Goal: Task Accomplishment & Management: Manage account settings

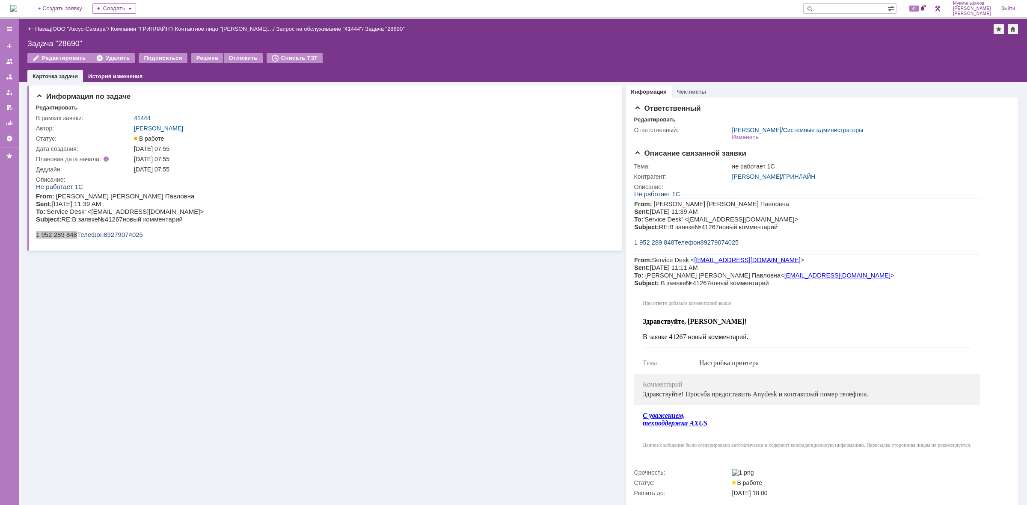
drag, startPoint x: 0, startPoint y: 0, endPoint x: 36, endPoint y: 4, distance: 35.8
click at [36, 4] on div "На домашнюю + Создать заявку Создать 42 Мукминьзянов Раиль Рамильевич Выйти" at bounding box center [513, 9] width 1027 height 19
click at [17, 6] on img at bounding box center [13, 8] width 7 height 7
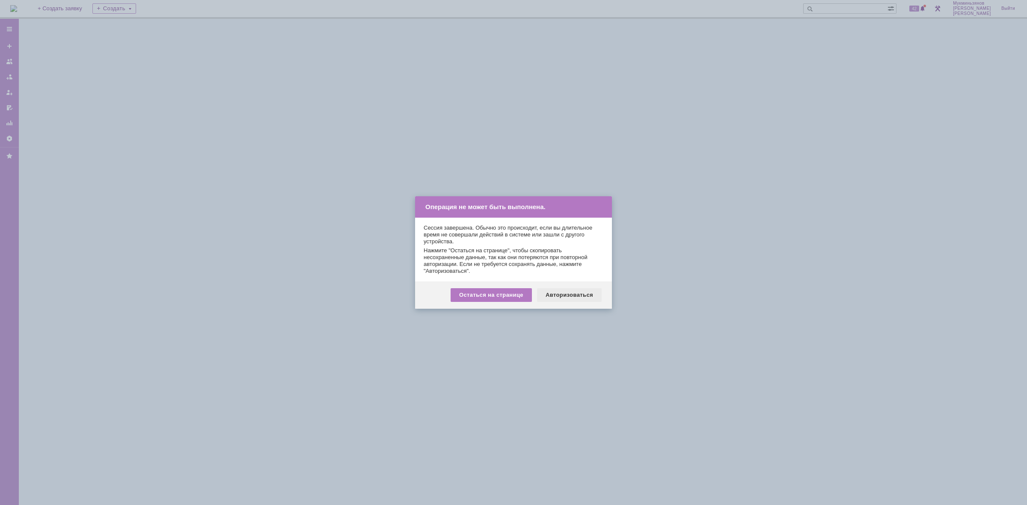
click at [559, 299] on div "Авторизоваться" at bounding box center [569, 295] width 65 height 14
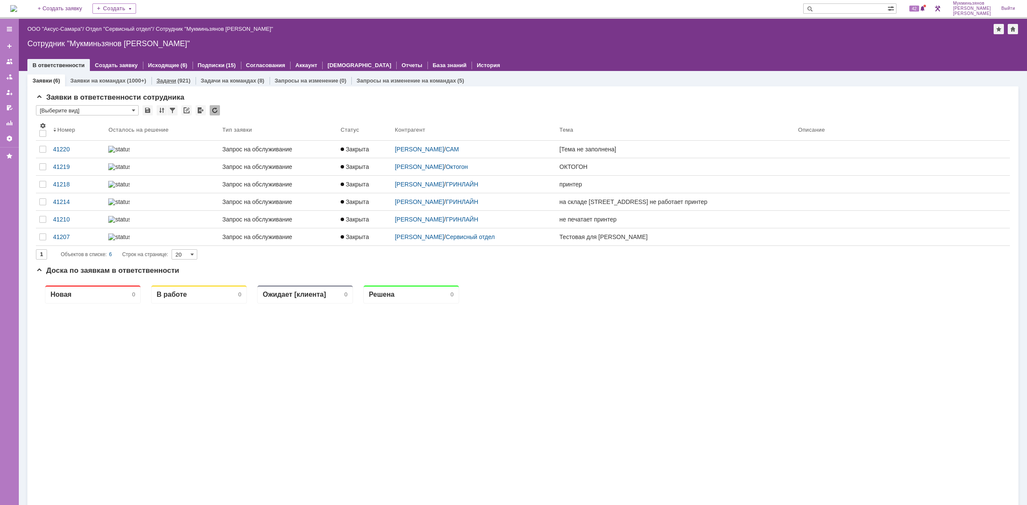
click at [174, 79] on link "Задачи" at bounding box center [167, 80] width 20 height 6
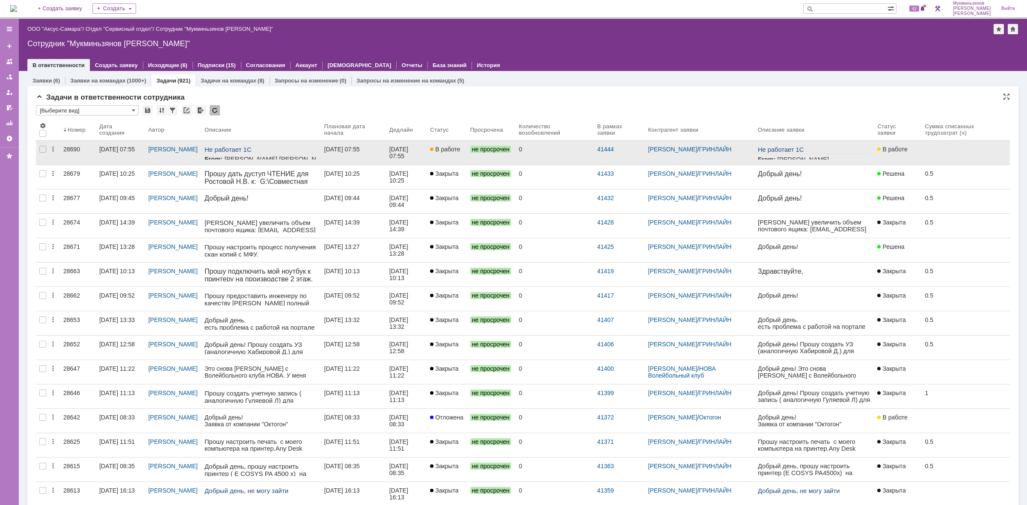
click at [410, 159] on div "[DATE] 07:55" at bounding box center [399, 153] width 21 height 14
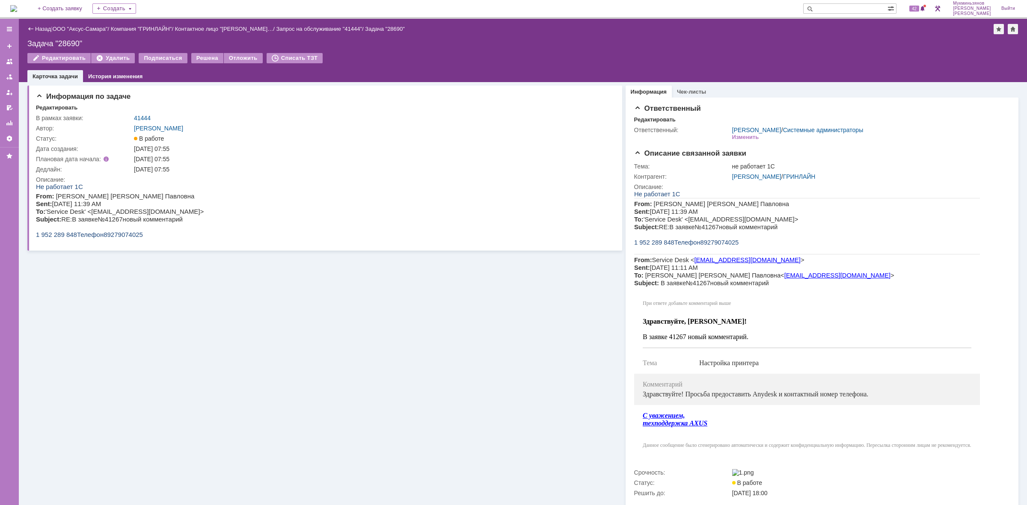
click at [17, 7] on img at bounding box center [13, 8] width 7 height 7
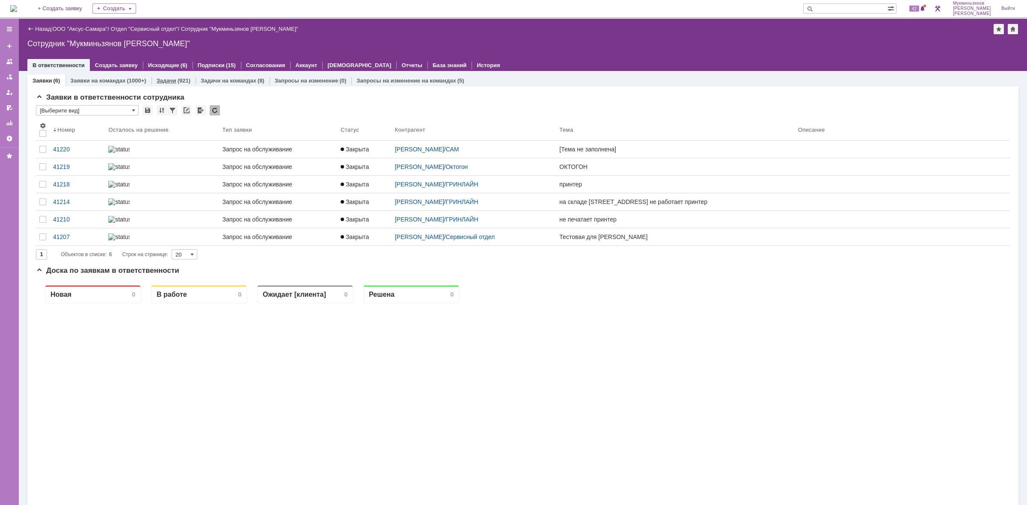
click at [172, 83] on link "Задачи" at bounding box center [167, 80] width 20 height 6
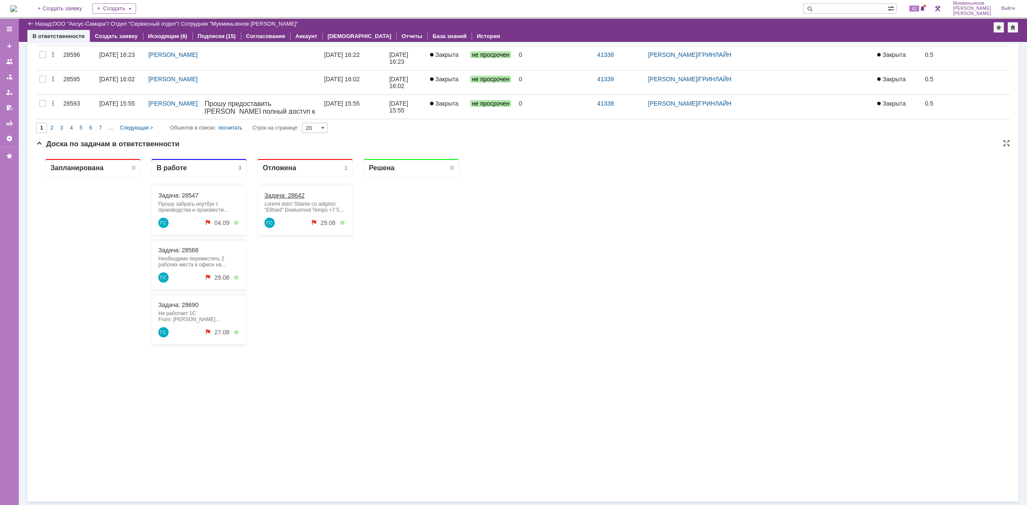
click at [281, 194] on link "Задача: 28642" at bounding box center [284, 195] width 40 height 7
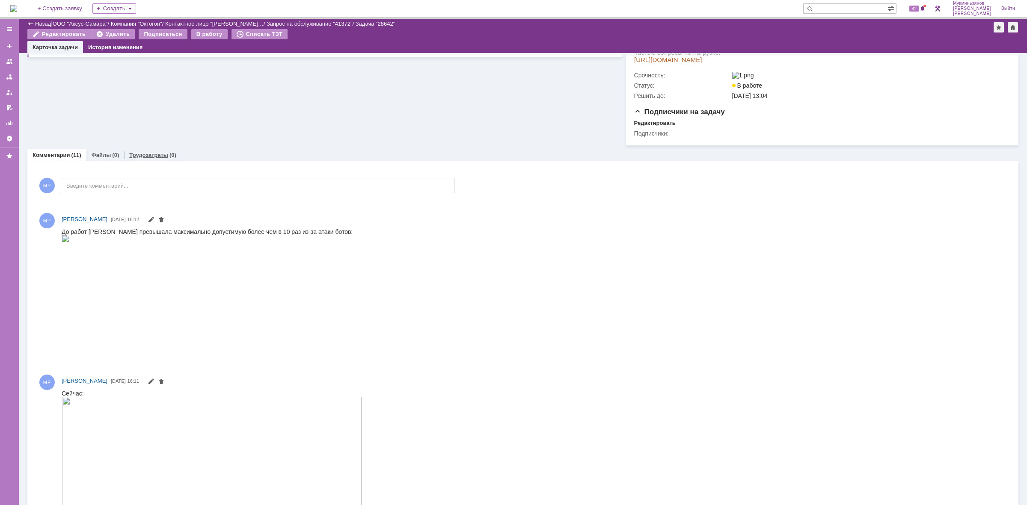
click at [165, 155] on link "Трудозатраты" at bounding box center [148, 155] width 39 height 6
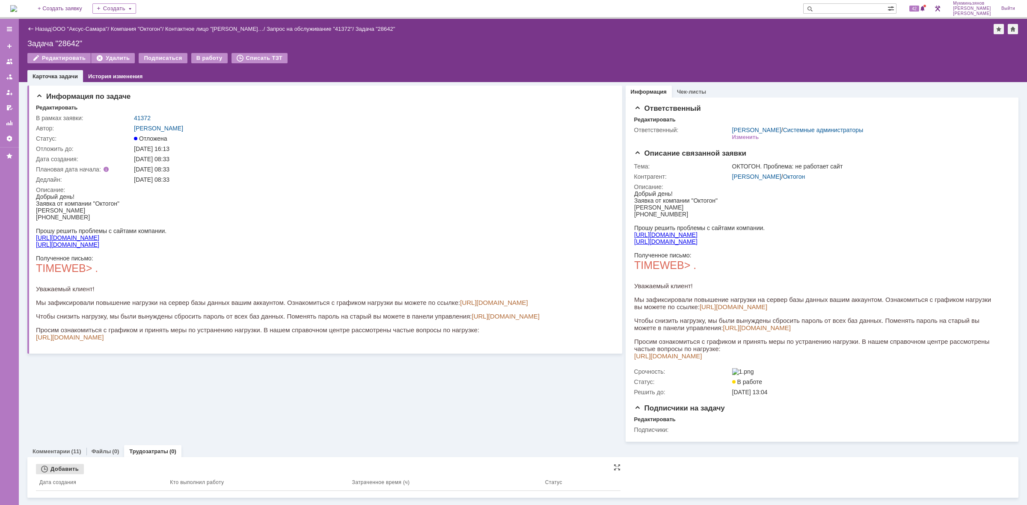
click at [76, 470] on div "Добавить" at bounding box center [60, 469] width 48 height 10
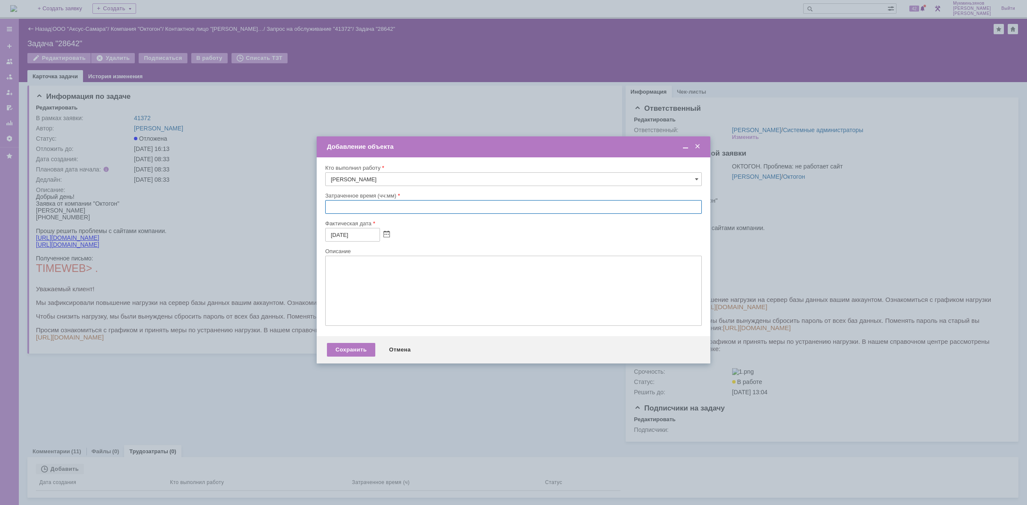
click at [361, 209] on input "text" at bounding box center [513, 207] width 376 height 14
type input "02:30"
click at [374, 299] on textarea at bounding box center [513, 291] width 376 height 70
type textarea "Сейчас сайт работает нормально, нагрузки на БД нет, базу почистили"
click at [340, 354] on div "Сохранить" at bounding box center [351, 350] width 48 height 14
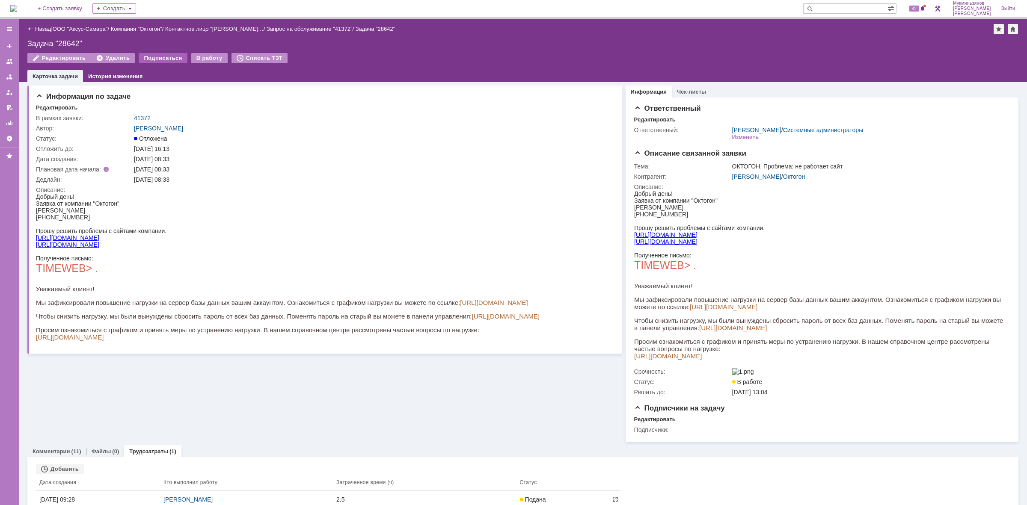
click at [183, 59] on div "Подписаться" at bounding box center [163, 58] width 48 height 10
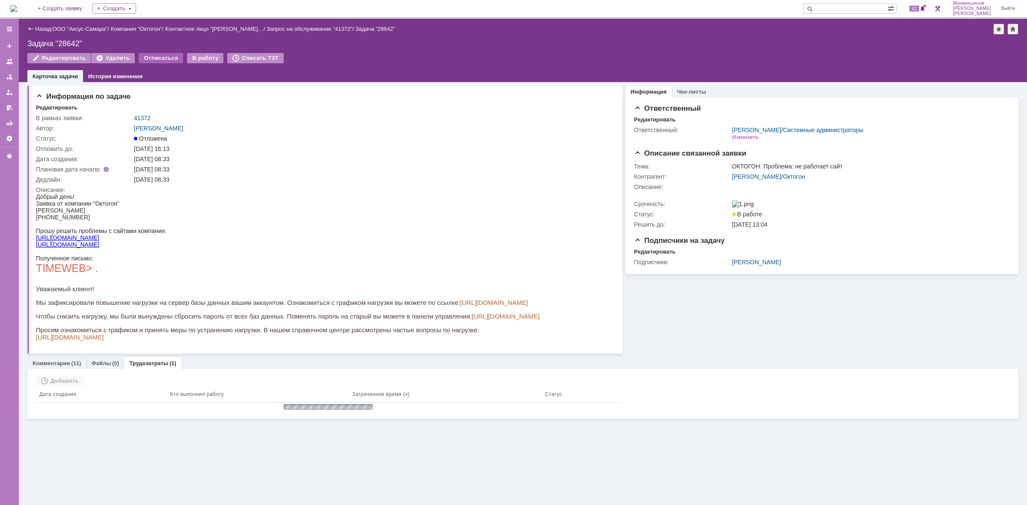
click at [162, 59] on div "Отписаться" at bounding box center [161, 58] width 44 height 10
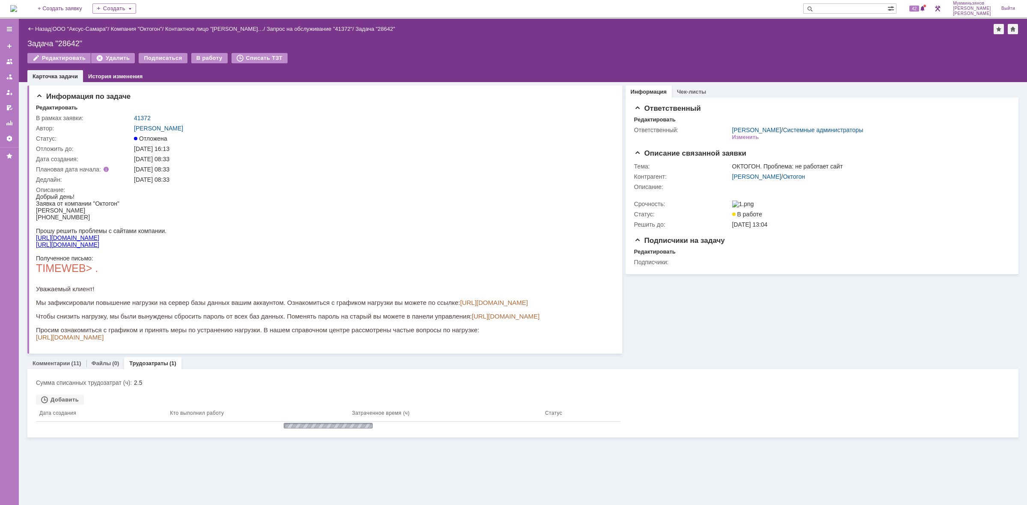
click at [198, 56] on div "В работу" at bounding box center [209, 58] width 36 height 10
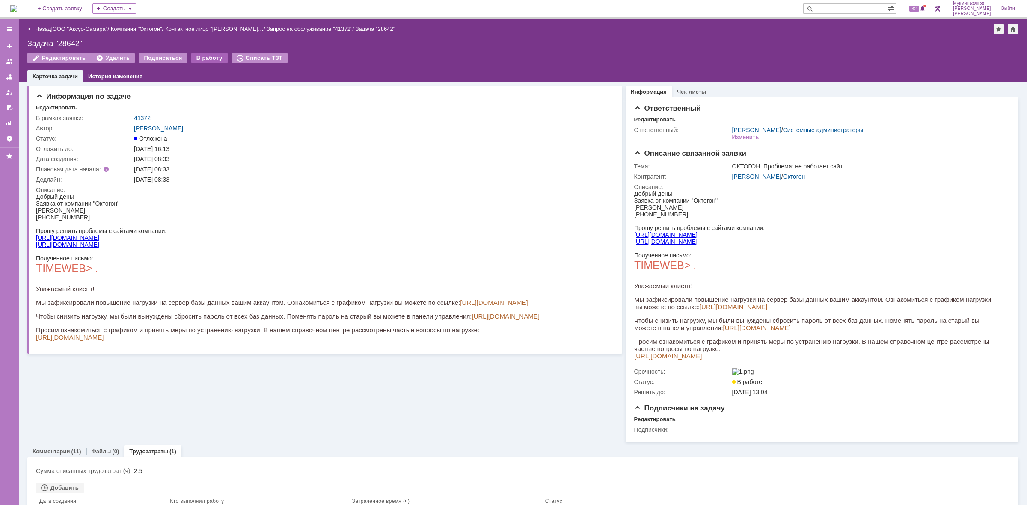
click at [194, 57] on div "В работу" at bounding box center [209, 58] width 36 height 10
click at [197, 55] on div "В работу" at bounding box center [209, 58] width 36 height 10
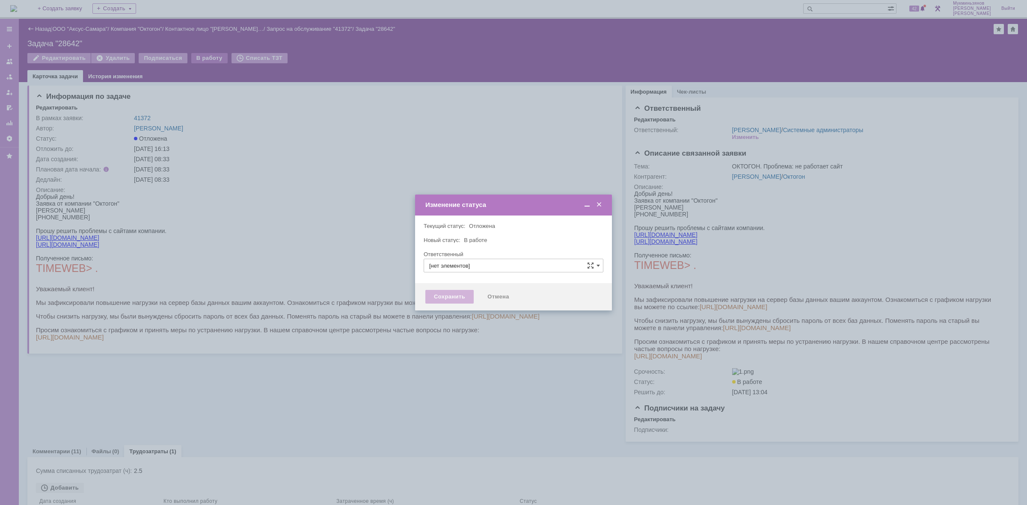
click at [200, 58] on body "Идет загрузка, пожалуйста, подождите. На домашнюю + Создать заявку Создать 42 М…" at bounding box center [513, 252] width 1027 height 505
type input "[PERSON_NAME]"
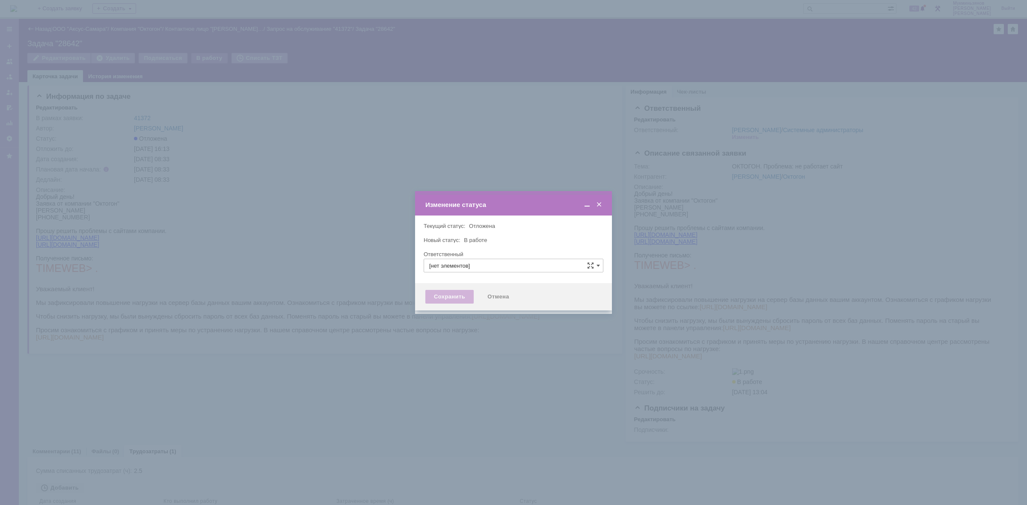
type input "[PERSON_NAME]"
click at [443, 306] on div "Сохранить" at bounding box center [449, 300] width 48 height 14
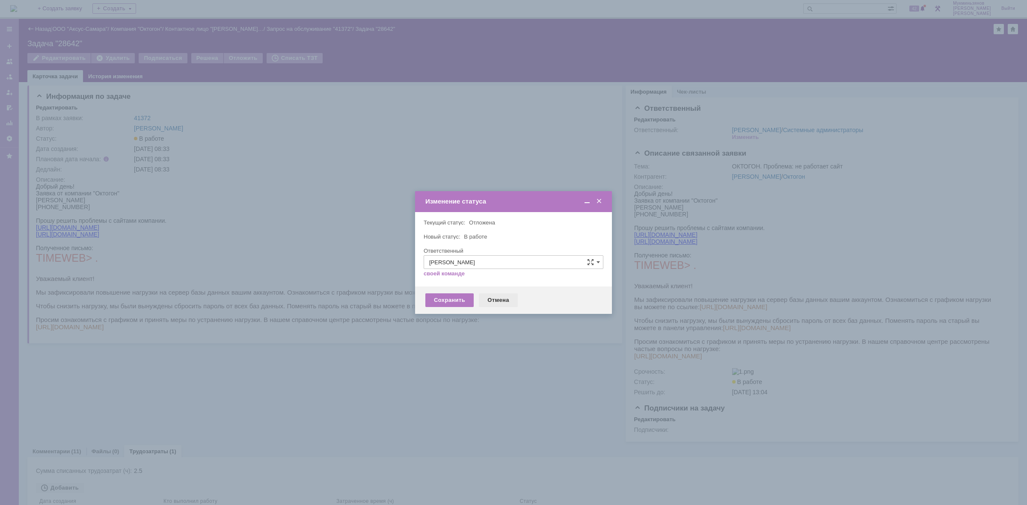
click at [494, 302] on div "Отмена" at bounding box center [498, 300] width 39 height 14
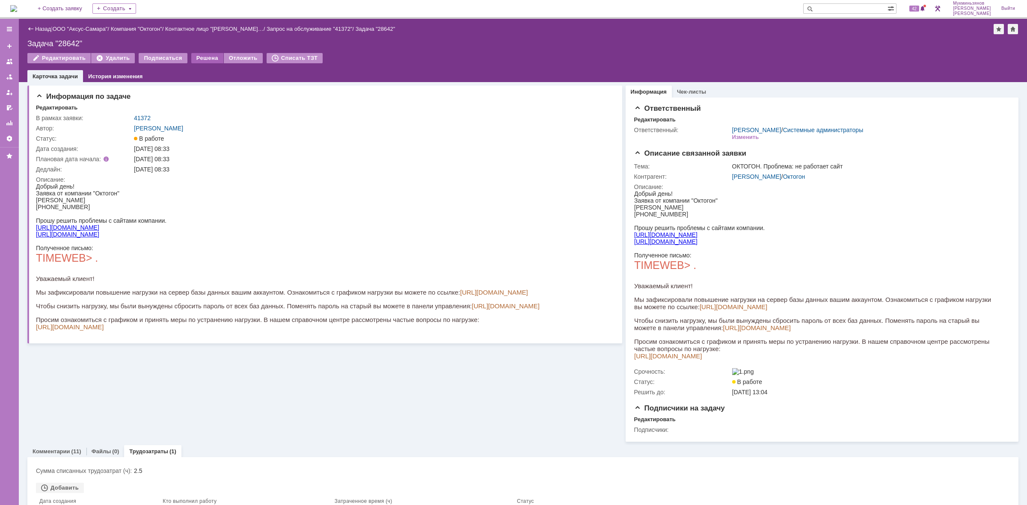
click at [199, 56] on div "Решена" at bounding box center [207, 58] width 32 height 10
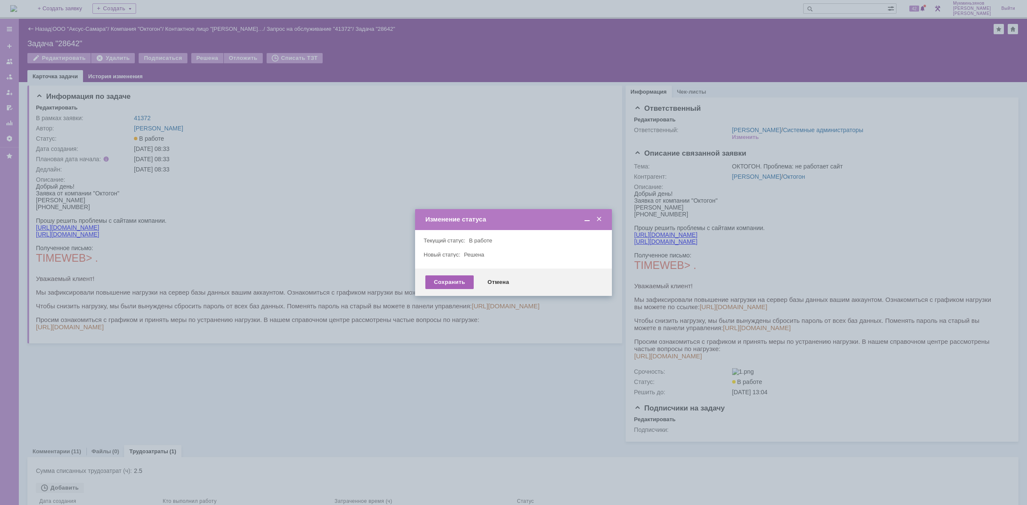
click at [454, 281] on div "Сохранить" at bounding box center [449, 282] width 48 height 14
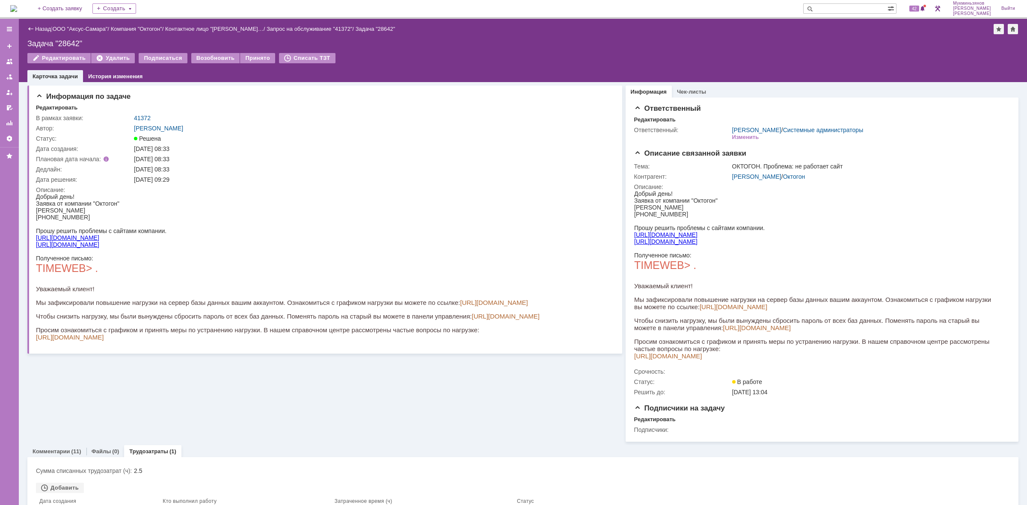
click at [17, 5] on img at bounding box center [13, 8] width 7 height 7
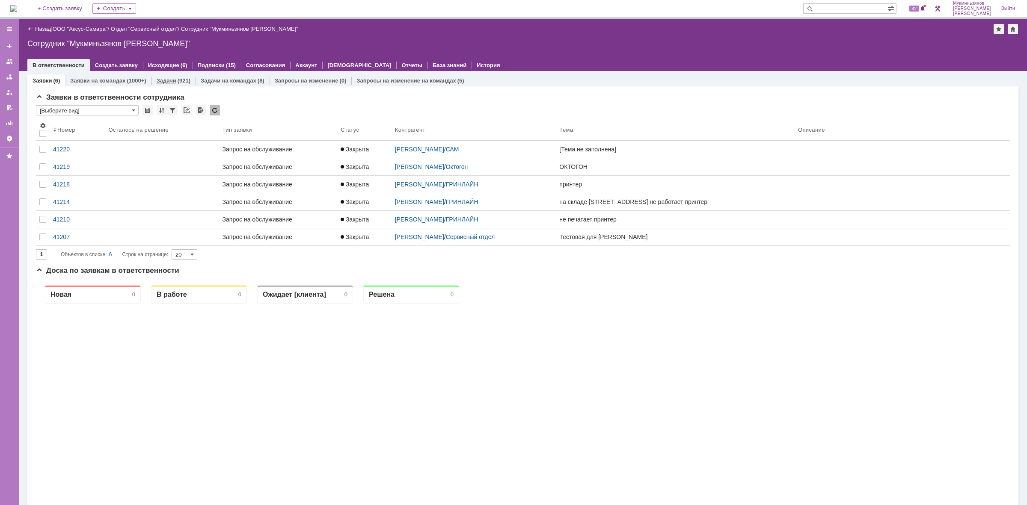
click at [178, 83] on div "(921)" at bounding box center [184, 80] width 13 height 6
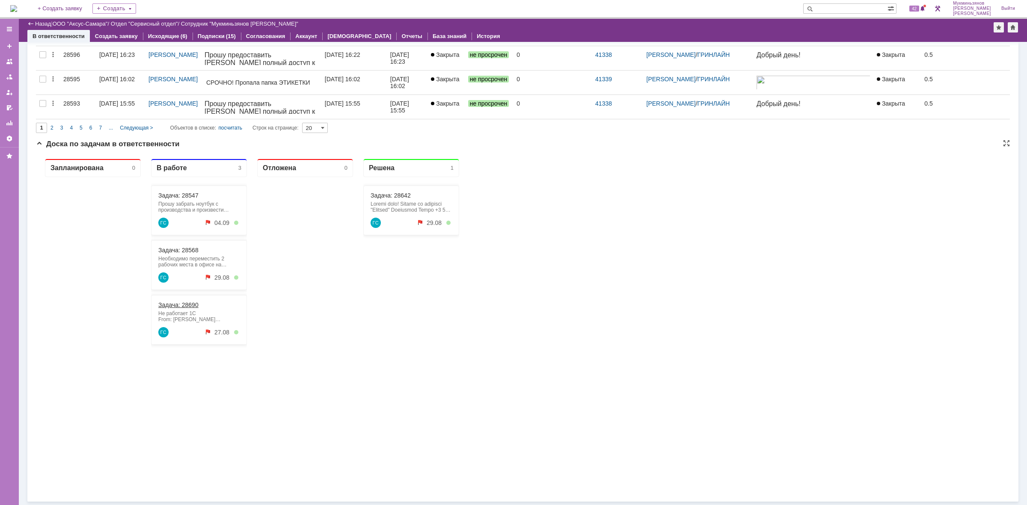
click at [167, 302] on link "Задача: 28690" at bounding box center [178, 305] width 40 height 7
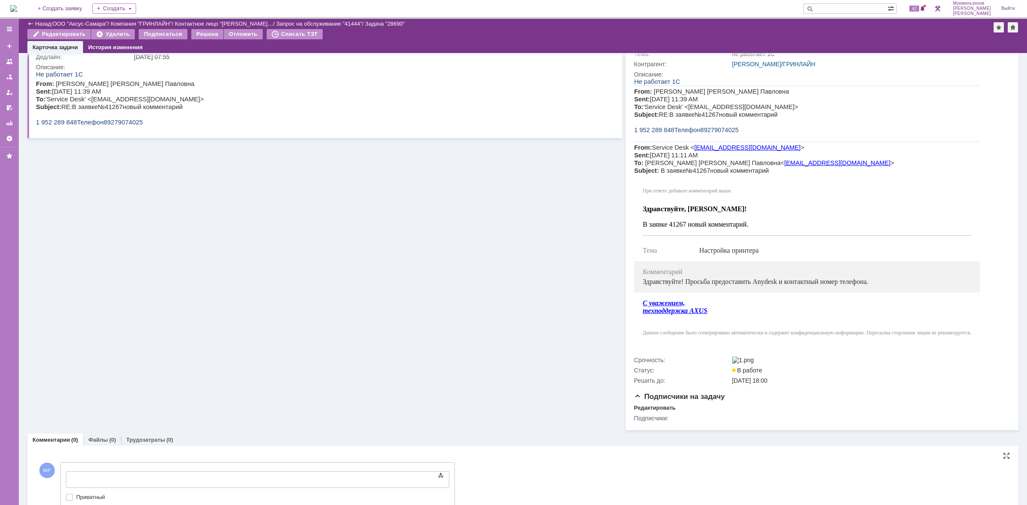
drag, startPoint x: 282, startPoint y: 951, endPoint x: 219, endPoint y: 473, distance: 482.3
click at [200, 473] on body at bounding box center [135, 479] width 128 height 15
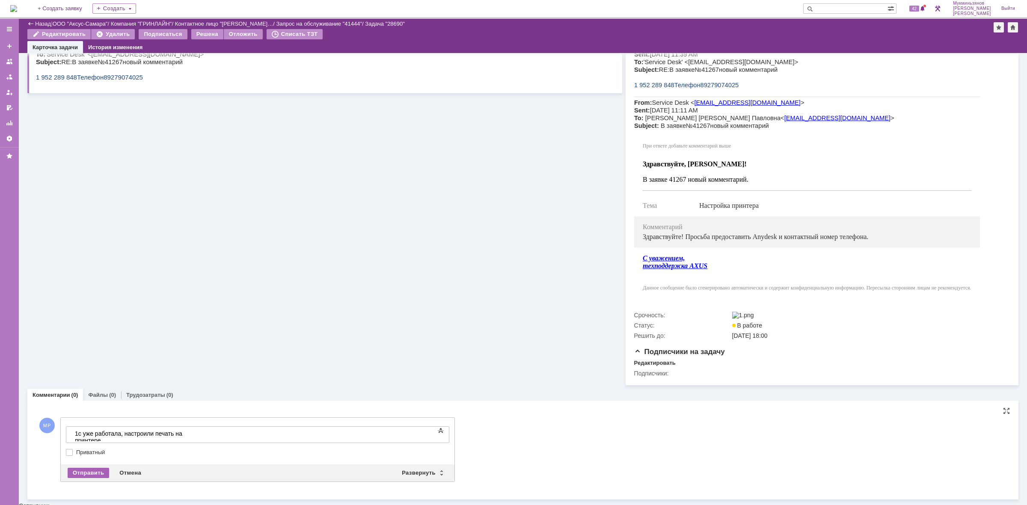
click at [93, 478] on div "Отправить" at bounding box center [88, 473] width 41 height 10
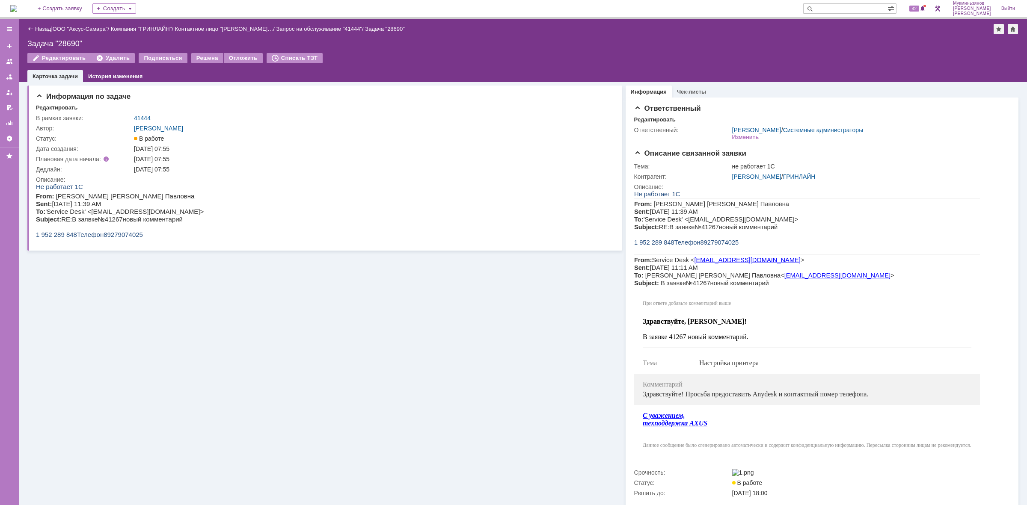
click at [12, 12] on img at bounding box center [13, 8] width 7 height 7
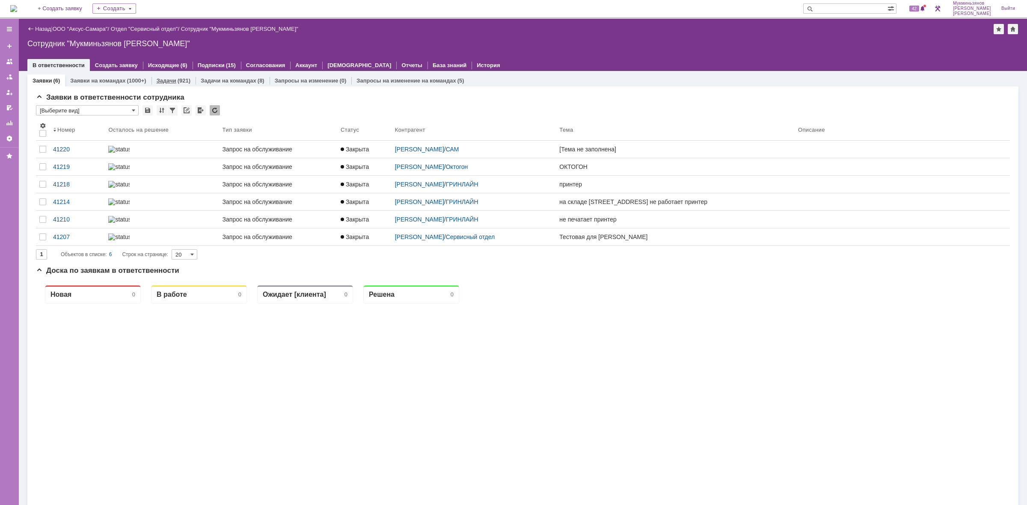
click at [173, 78] on link "Задачи" at bounding box center [167, 80] width 20 height 6
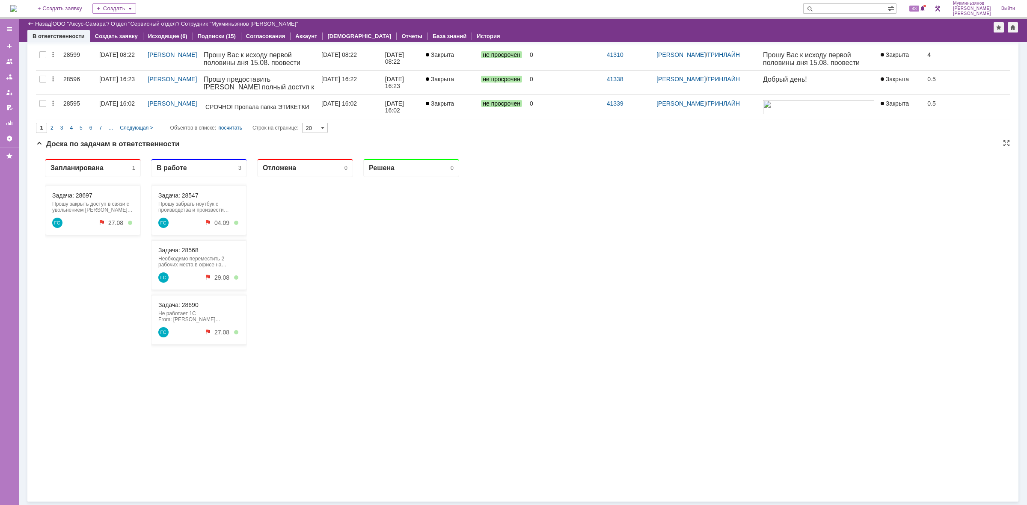
click at [72, 191] on div "Задача: 28697 Прошу закрыть доступ в связи с увольнением [PERSON_NAME] С уважен…" at bounding box center [93, 211] width 96 height 50
click at [72, 194] on link "Задача: 28697" at bounding box center [72, 195] width 40 height 7
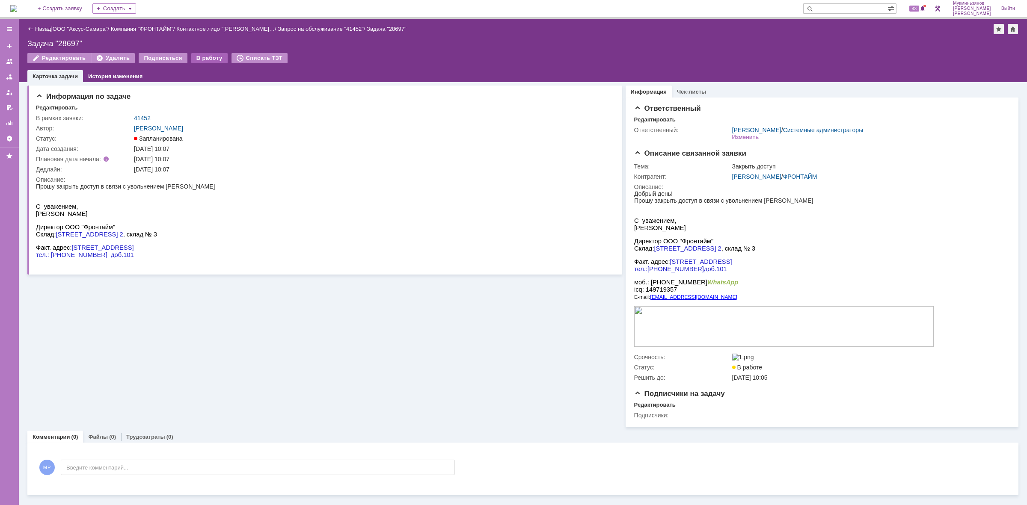
click at [192, 54] on div "В работу" at bounding box center [209, 58] width 36 height 10
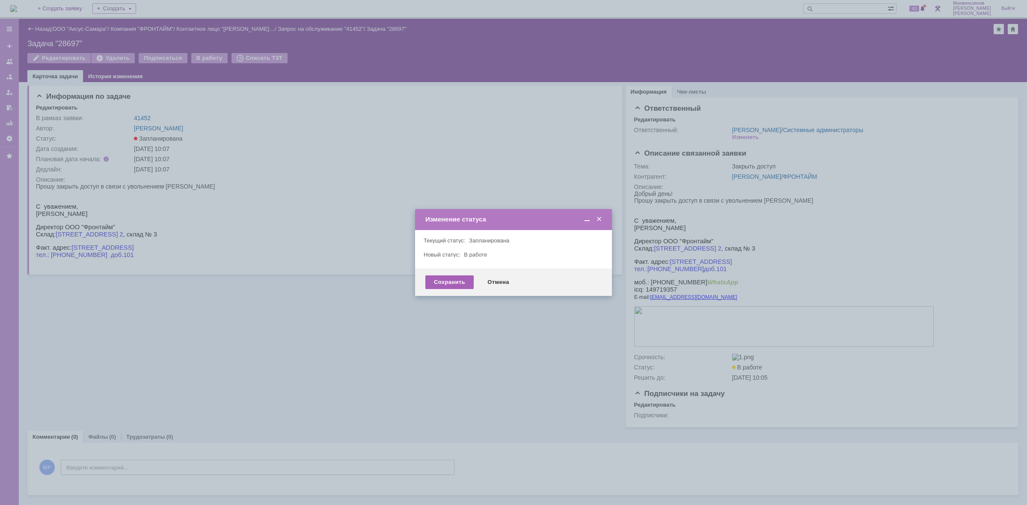
click at [428, 278] on div "Сохранить" at bounding box center [449, 282] width 48 height 14
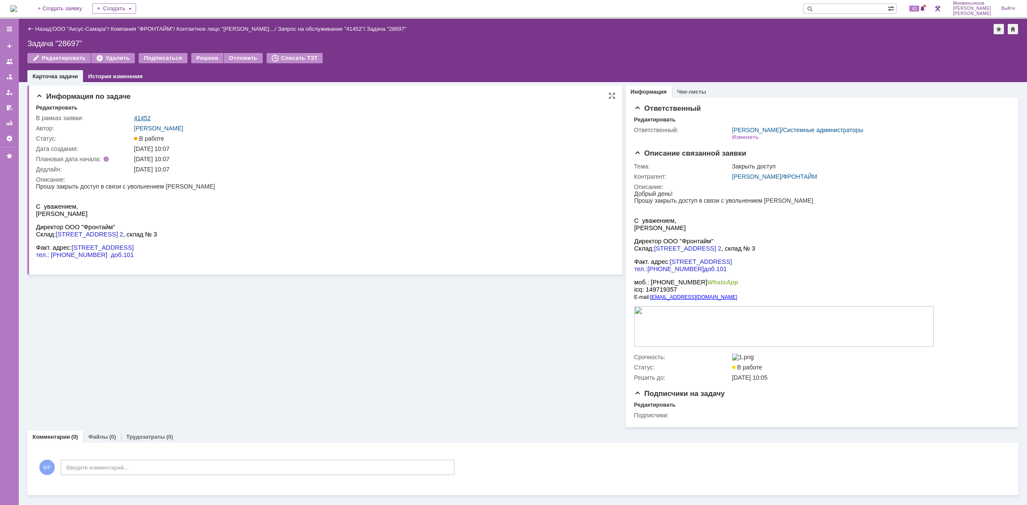
click at [139, 118] on link "41452" at bounding box center [142, 118] width 17 height 7
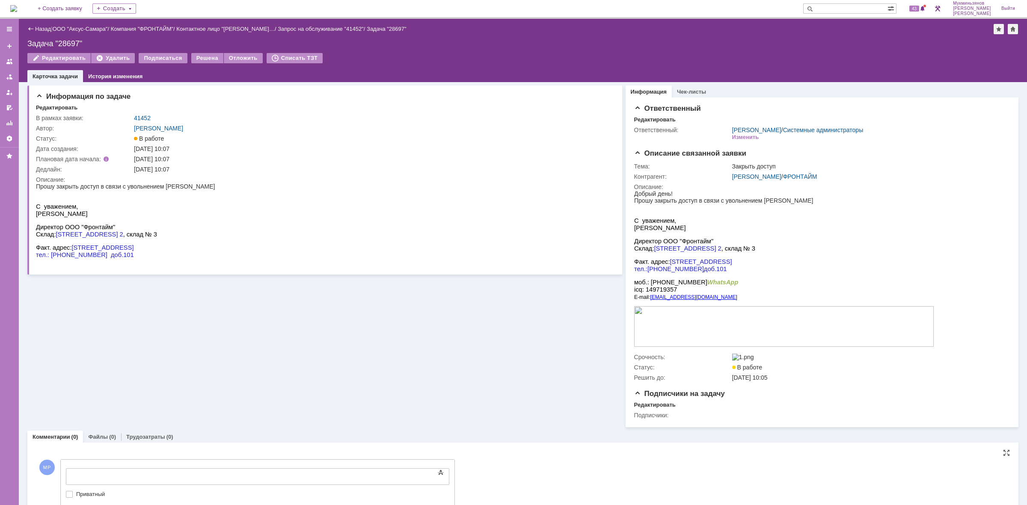
click at [160, 475] on div at bounding box center [135, 475] width 121 height 7
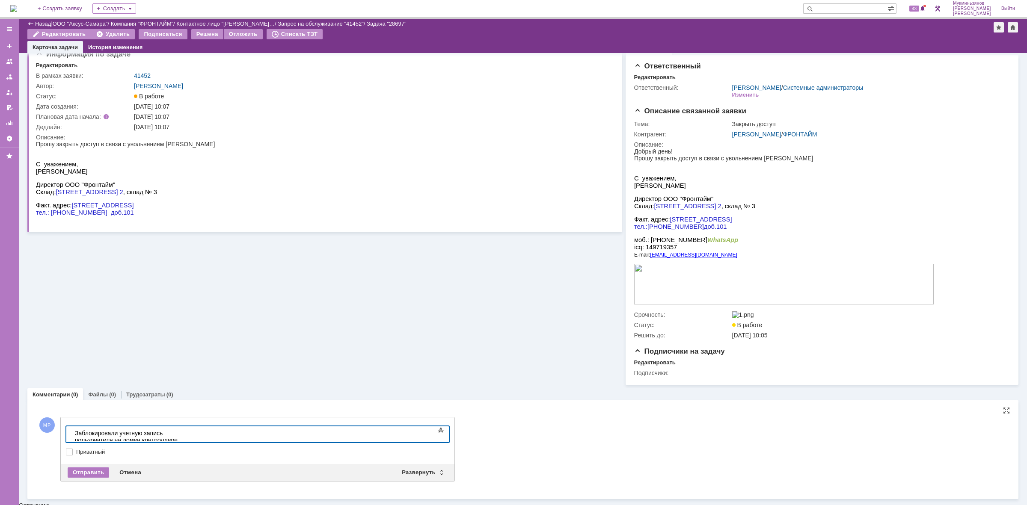
scroll to position [13, 0]
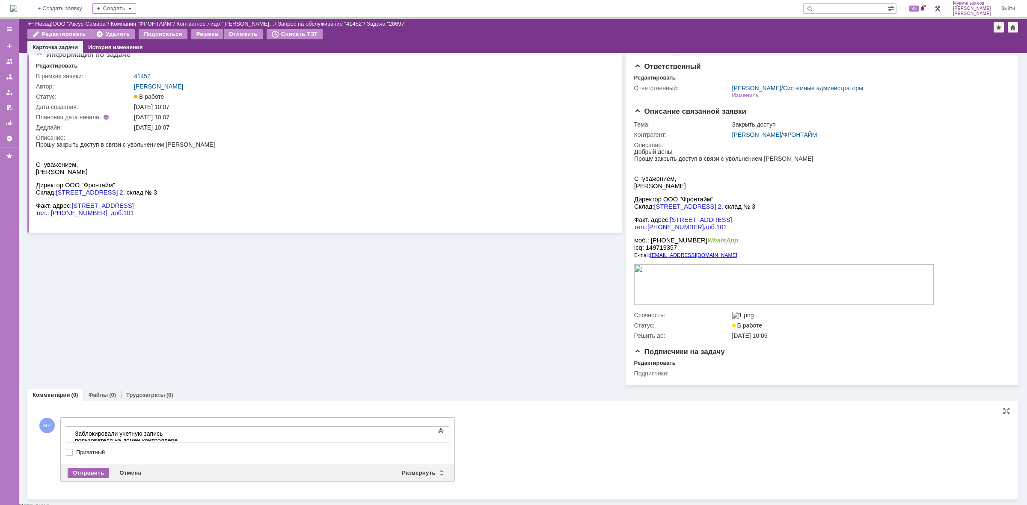
click at [92, 476] on div "Отправить" at bounding box center [88, 473] width 41 height 10
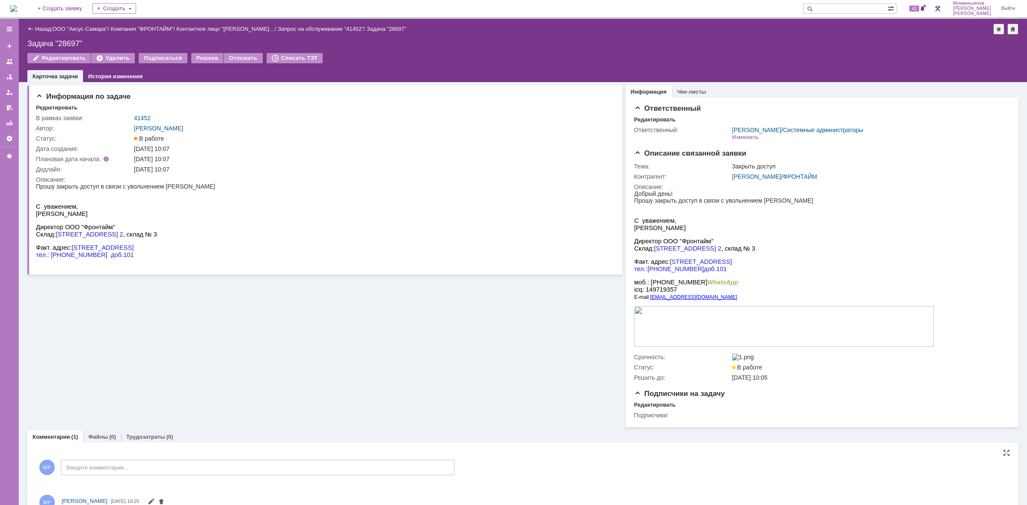
scroll to position [0, 0]
